Goal: Task Accomplishment & Management: Use online tool/utility

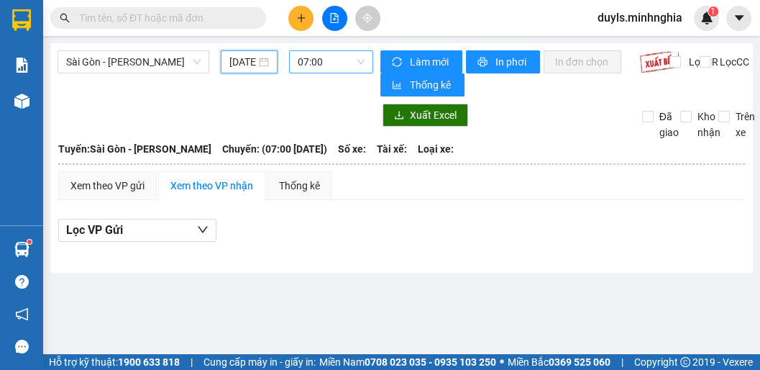
scroll to position [0, 24]
click at [327, 66] on span "07:00" at bounding box center [331, 62] width 67 height 22
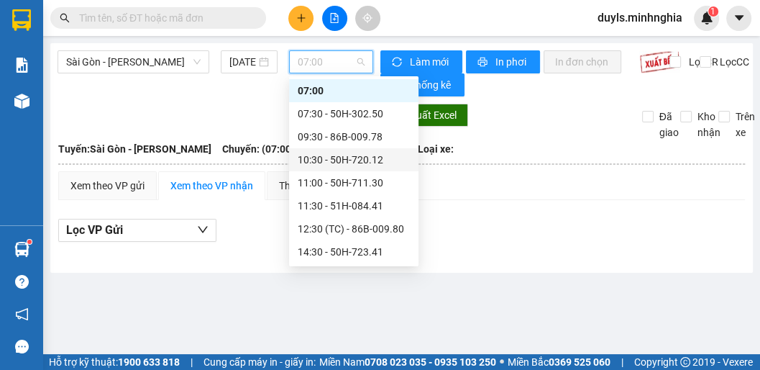
scroll to position [81, 0]
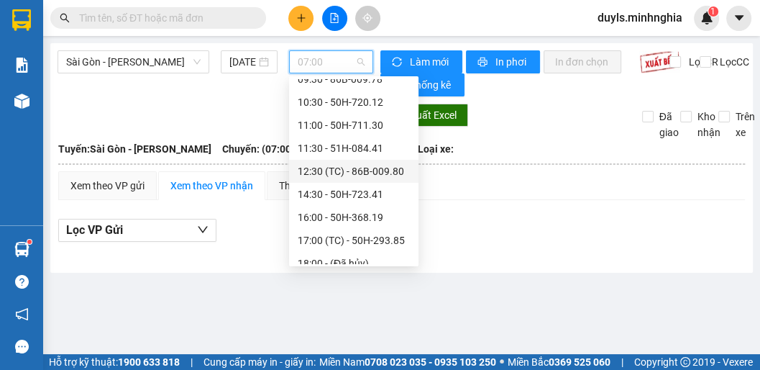
click at [349, 167] on div "12:30 (TC) - 86B-009.80" at bounding box center [354, 171] width 112 height 16
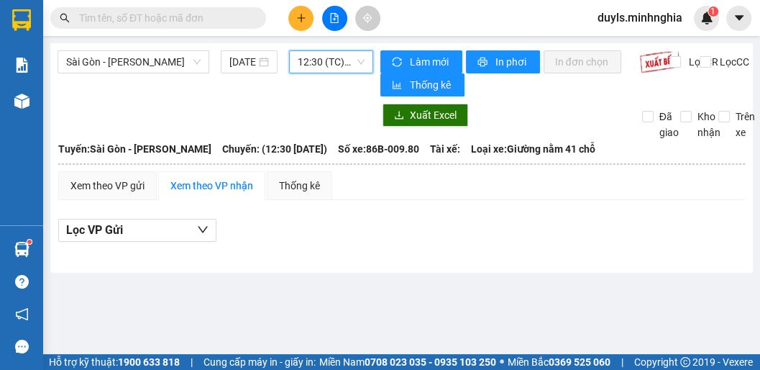
click at [332, 63] on span "12:30 (TC) - 86B-009.80" at bounding box center [331, 62] width 67 height 22
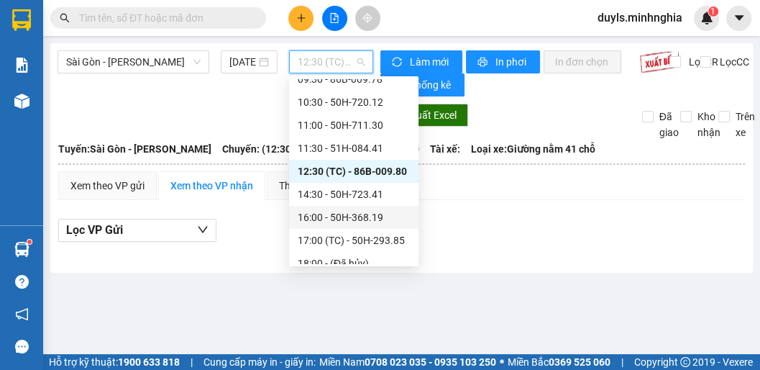
click at [348, 210] on div "16:00 - 50H-368.19" at bounding box center [354, 217] width 112 height 16
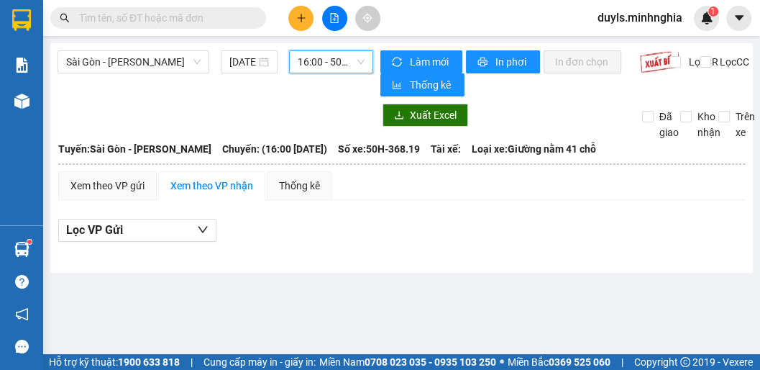
click at [328, 68] on span "16:00 - 50H-368.19" at bounding box center [331, 62] width 67 height 22
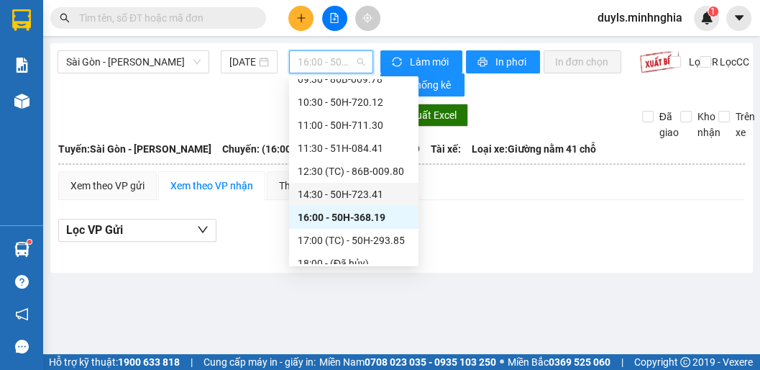
click at [348, 196] on div "14:30 - 50H-723.41" at bounding box center [354, 194] width 112 height 16
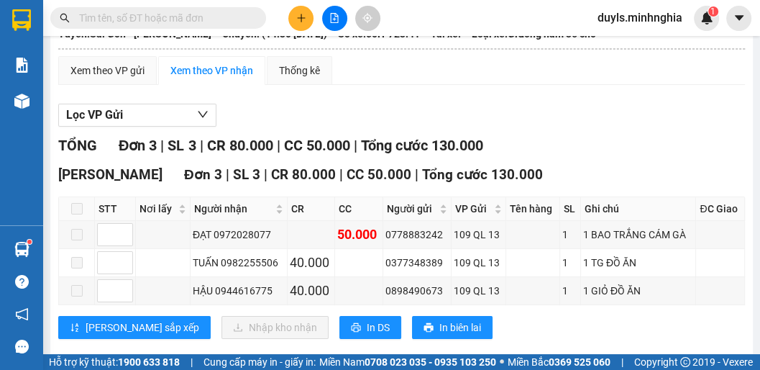
scroll to position [147, 0]
